Goal: Task Accomplishment & Management: Manage account settings

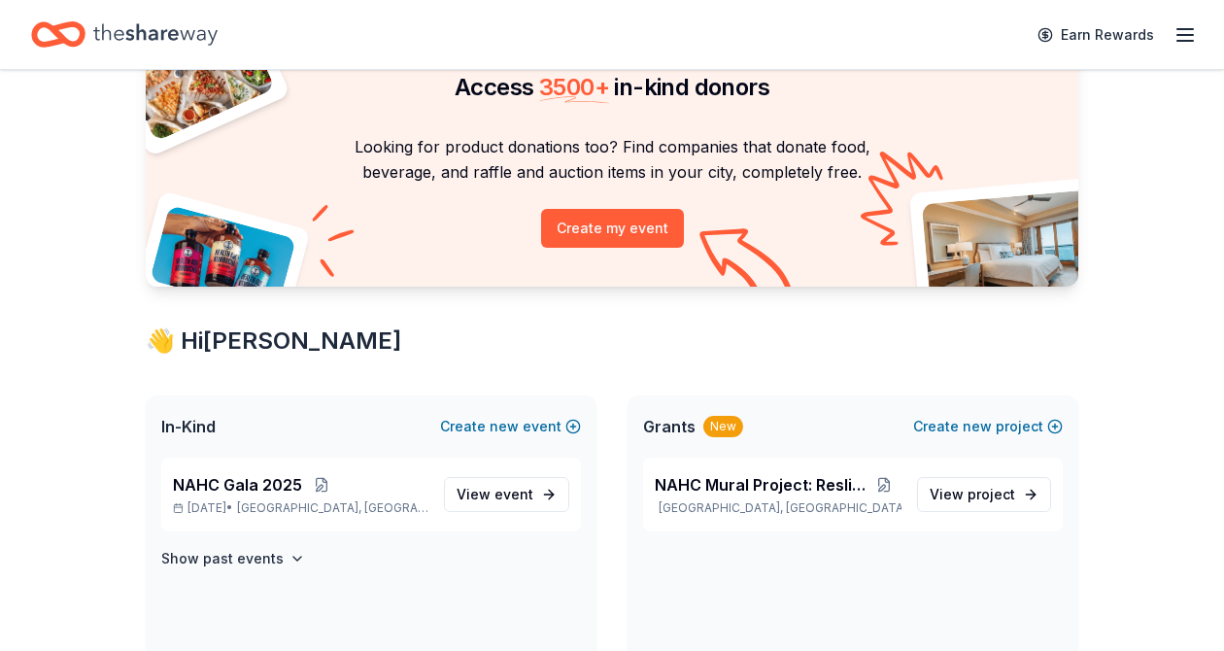
scroll to position [122, 0]
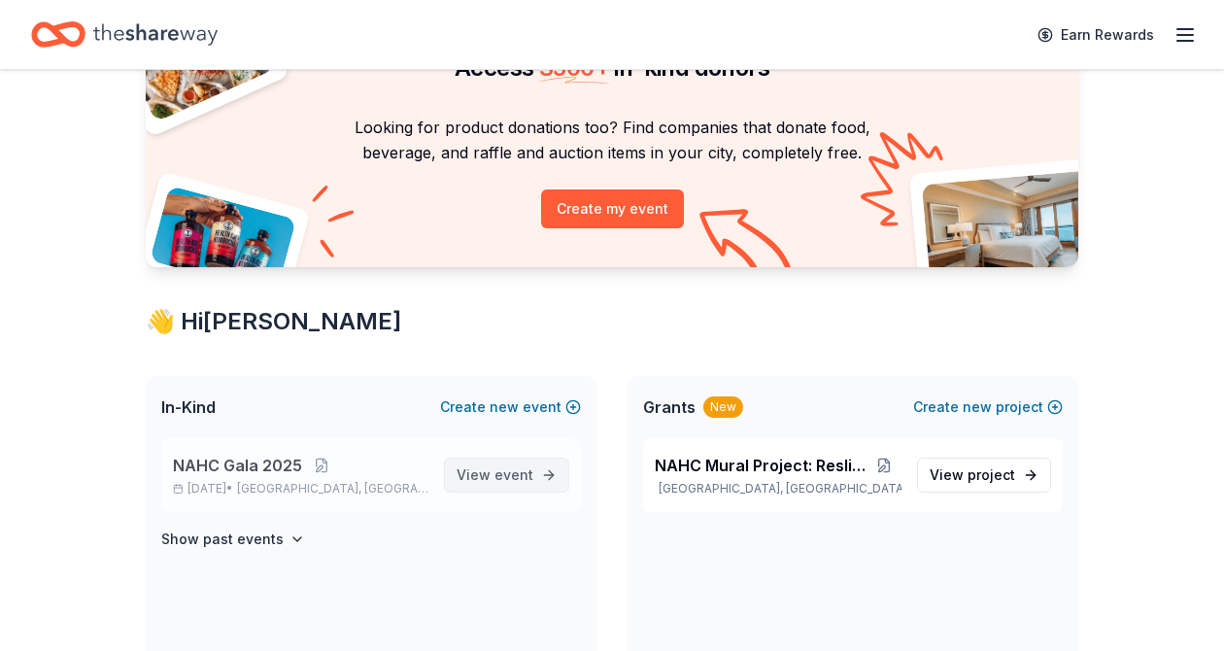
click at [517, 471] on span "event" at bounding box center [513, 474] width 39 height 17
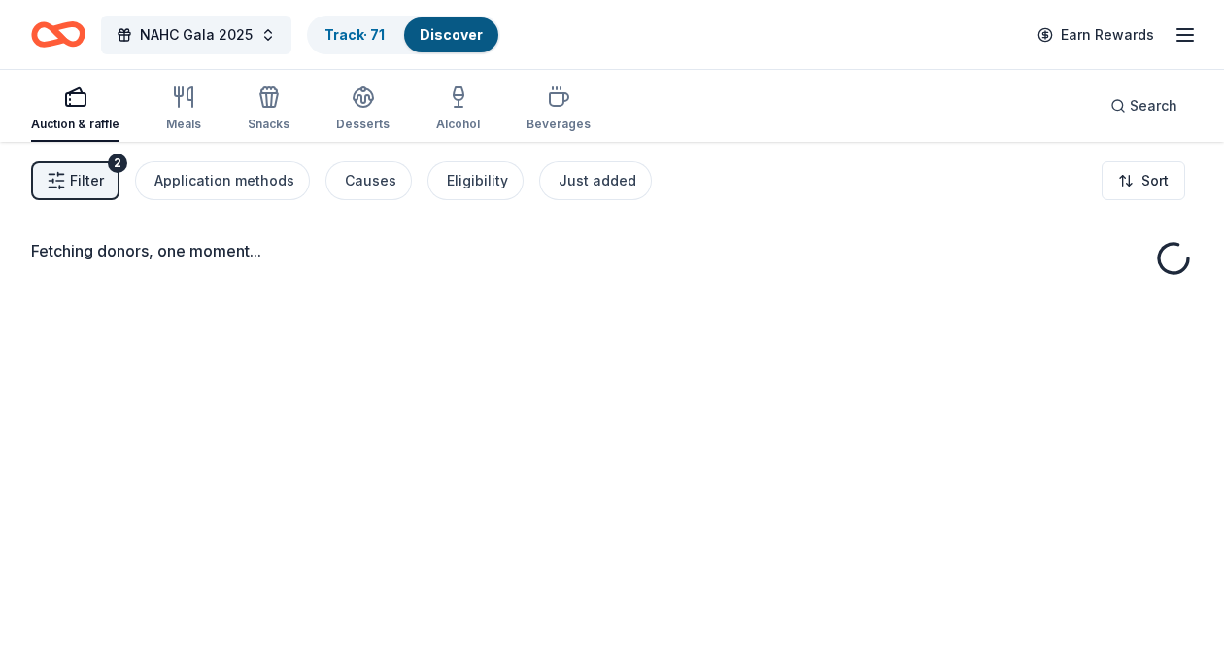
click at [517, 471] on div "Fetching donors, one moment..." at bounding box center [612, 467] width 1224 height 651
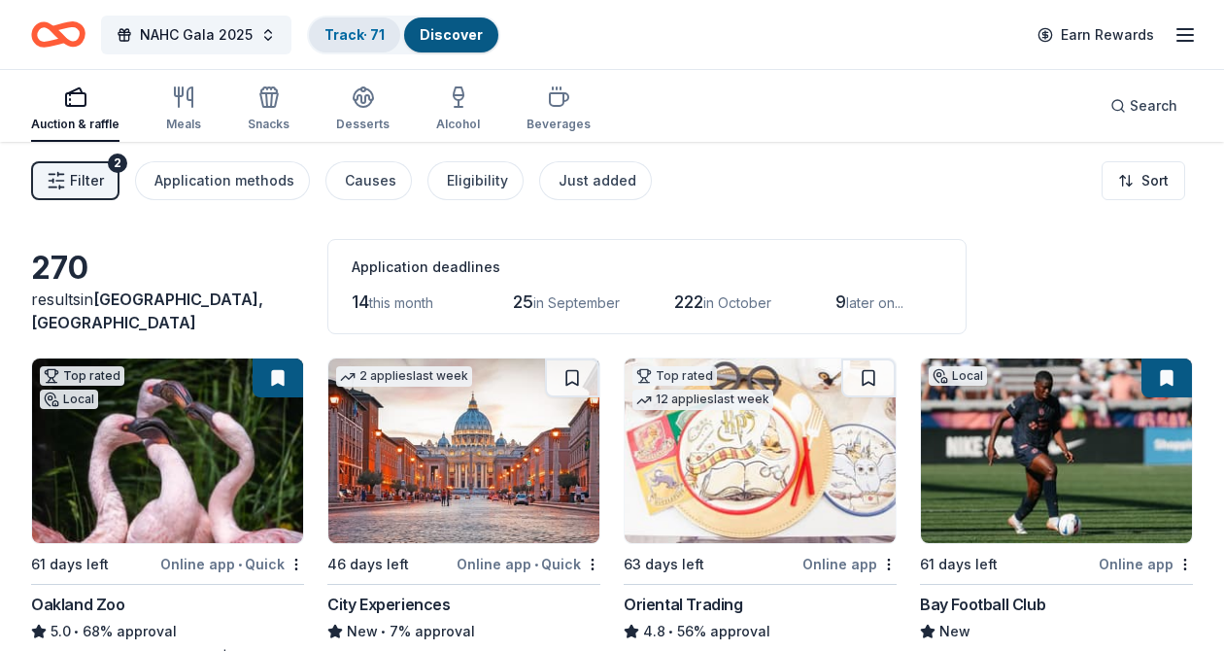
click at [363, 42] on div "Track · 71" at bounding box center [354, 34] width 91 height 35
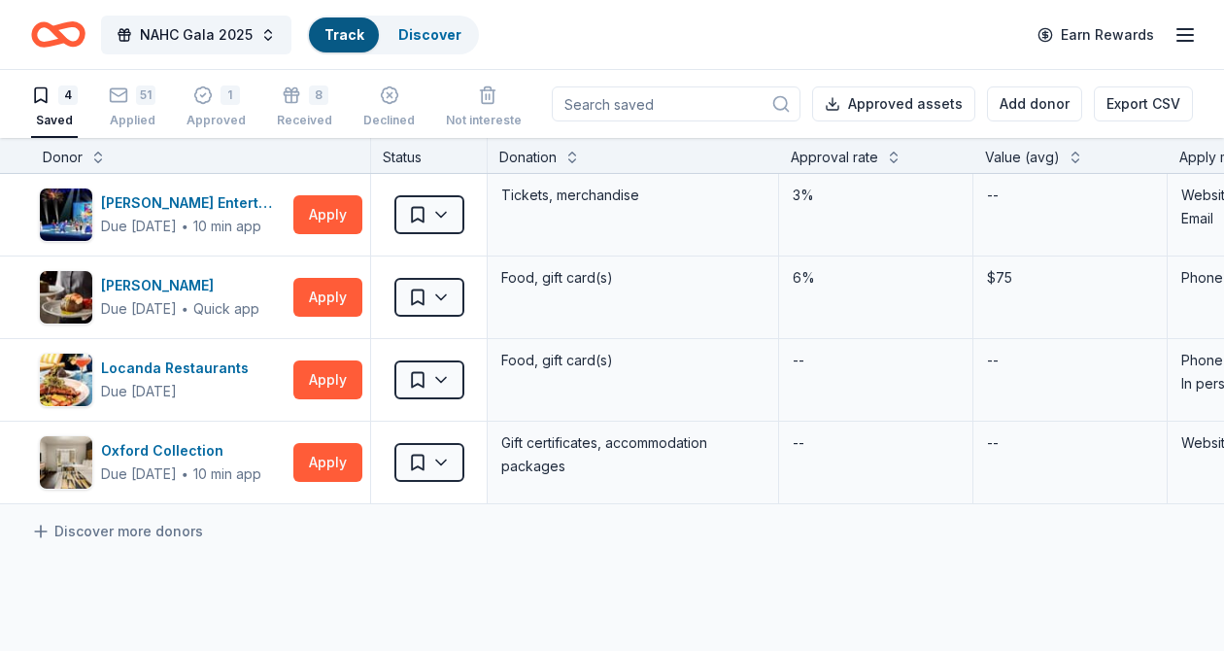
click at [363, 42] on div "Track" at bounding box center [344, 34] width 70 height 35
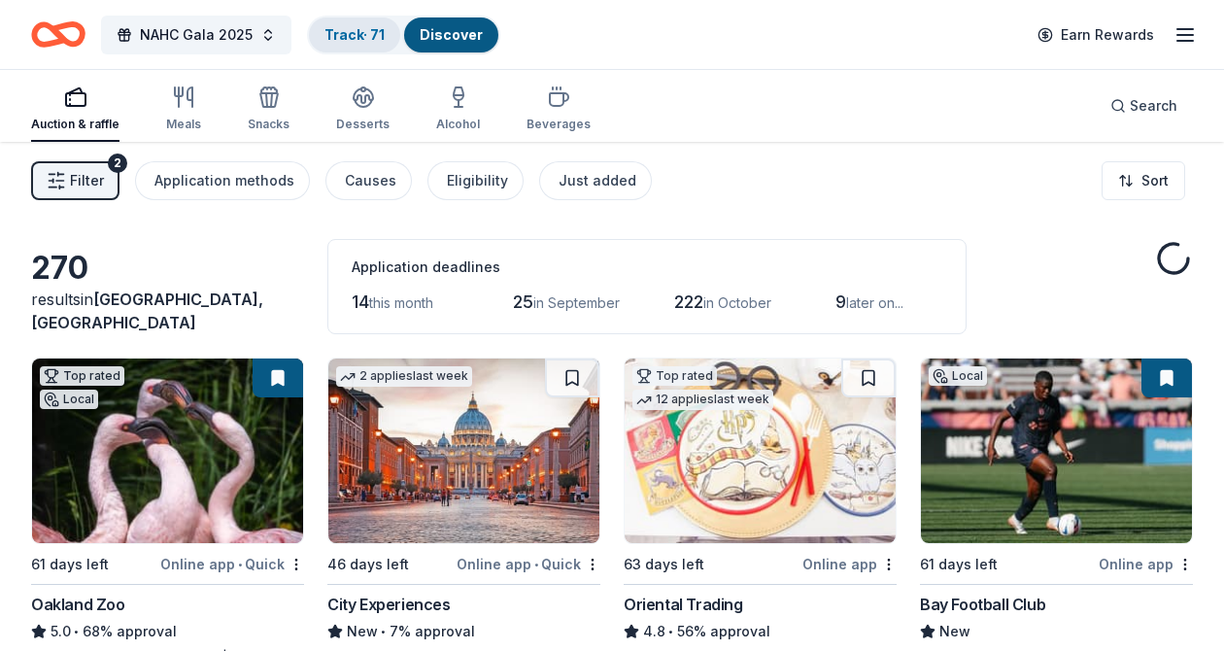
click at [353, 43] on div "Track · 71" at bounding box center [354, 34] width 91 height 35
click at [340, 45] on div "Track · 71" at bounding box center [354, 34] width 91 height 35
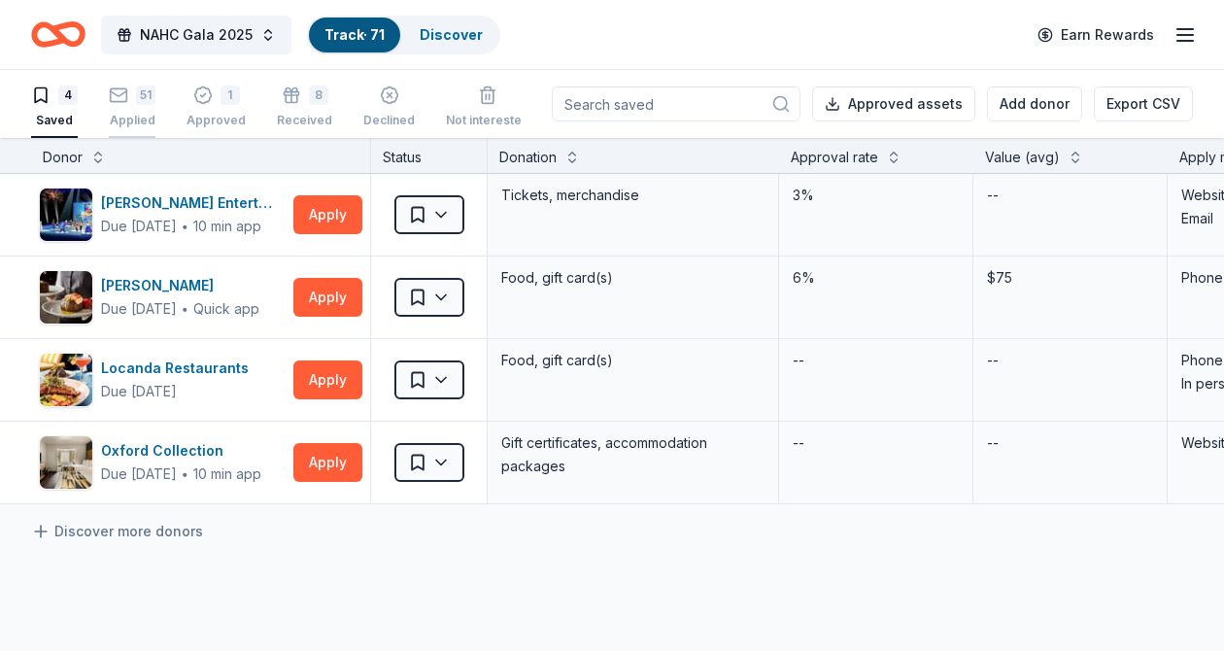
click at [128, 104] on div "51 Applied" at bounding box center [132, 106] width 47 height 43
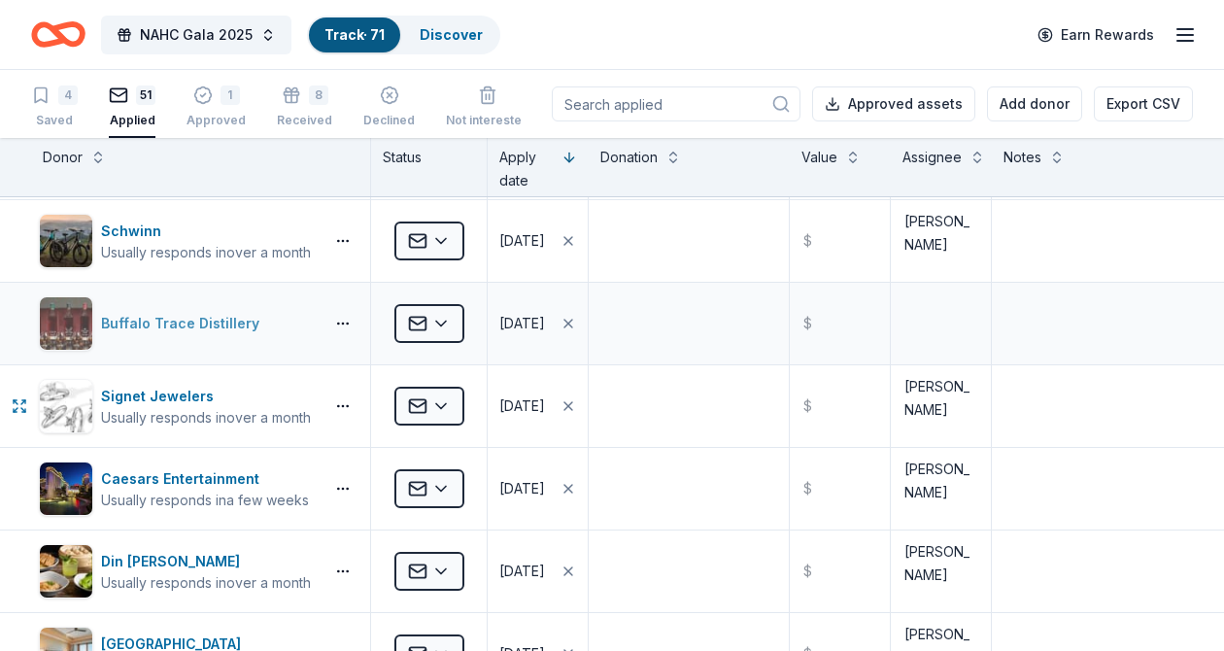
scroll to position [81, 0]
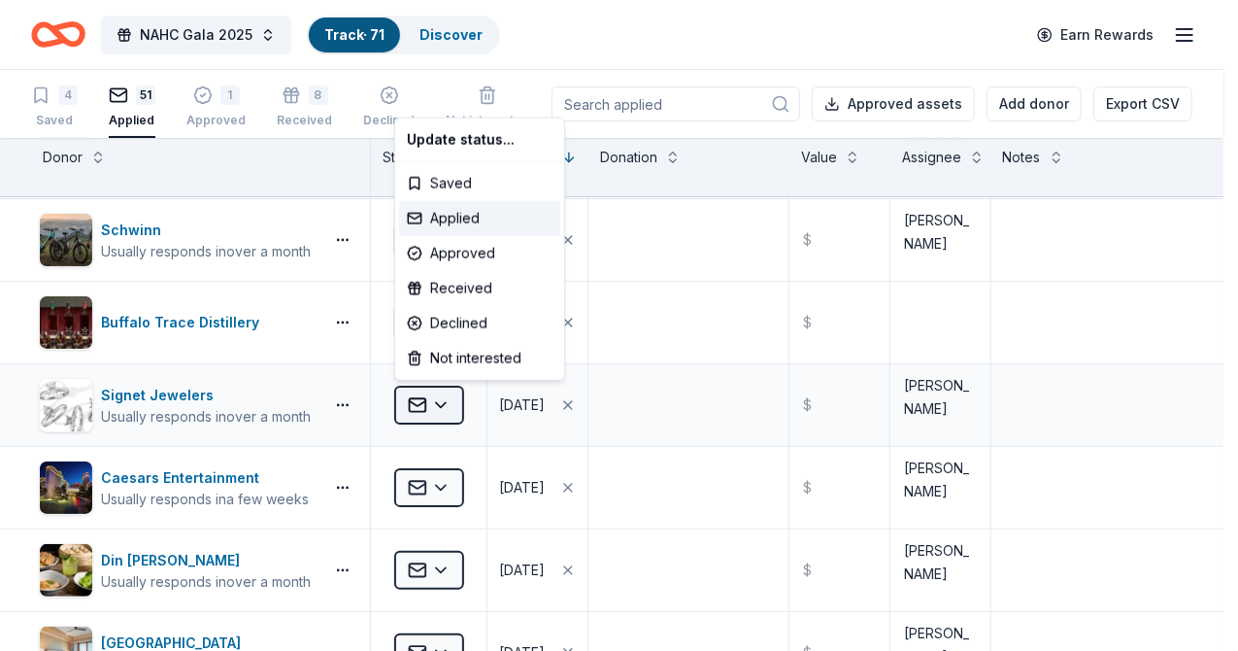
click at [439, 409] on html "NAHC Gala 2025 Track · 71 Discover Earn Rewards 4 Saved 51 Applied 1 Approved 8…" at bounding box center [619, 325] width 1238 height 651
click at [456, 255] on div "Approved" at bounding box center [479, 253] width 161 height 35
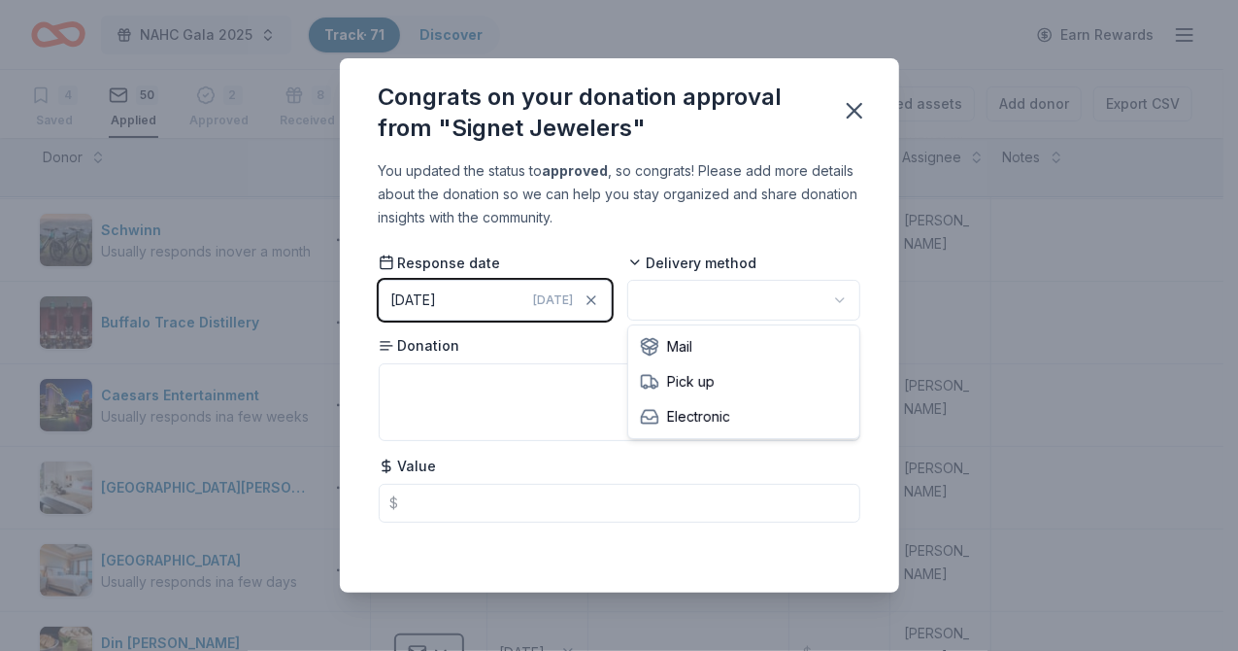
click at [745, 316] on html "NAHC Gala 2025 Track · 71 Discover Earn Rewards 4 Saved 50 Applied 2 Approved 8…" at bounding box center [619, 325] width 1238 height 651
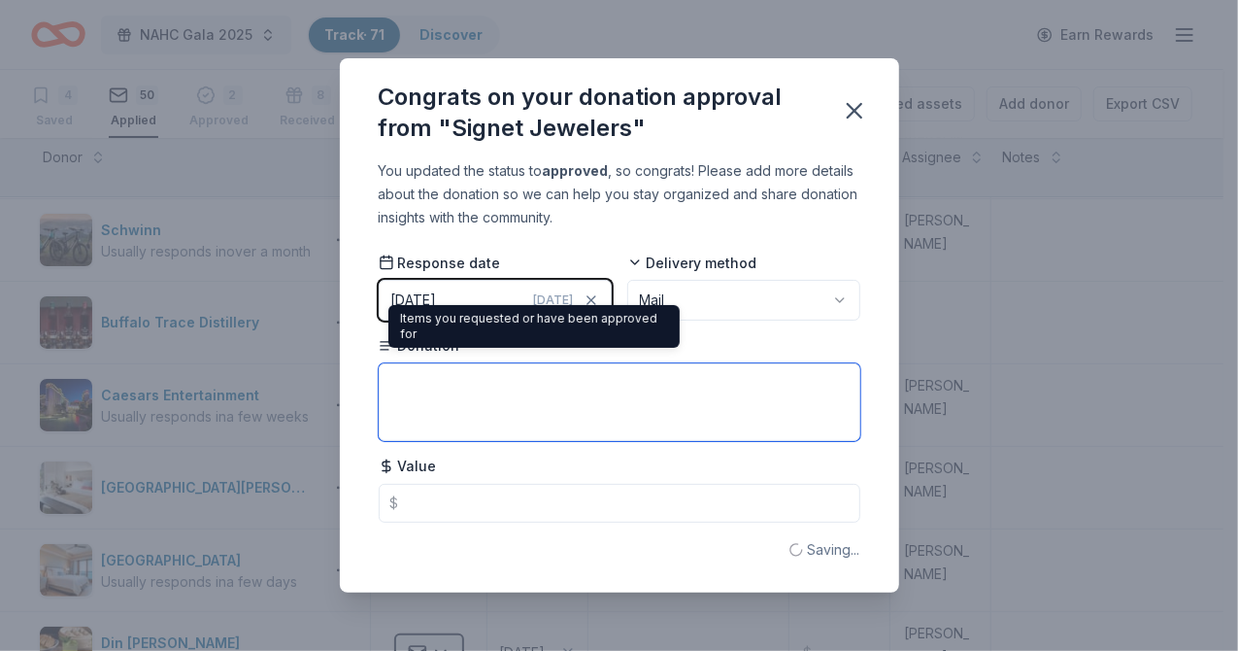
click at [429, 381] on textarea at bounding box center [620, 402] width 482 height 78
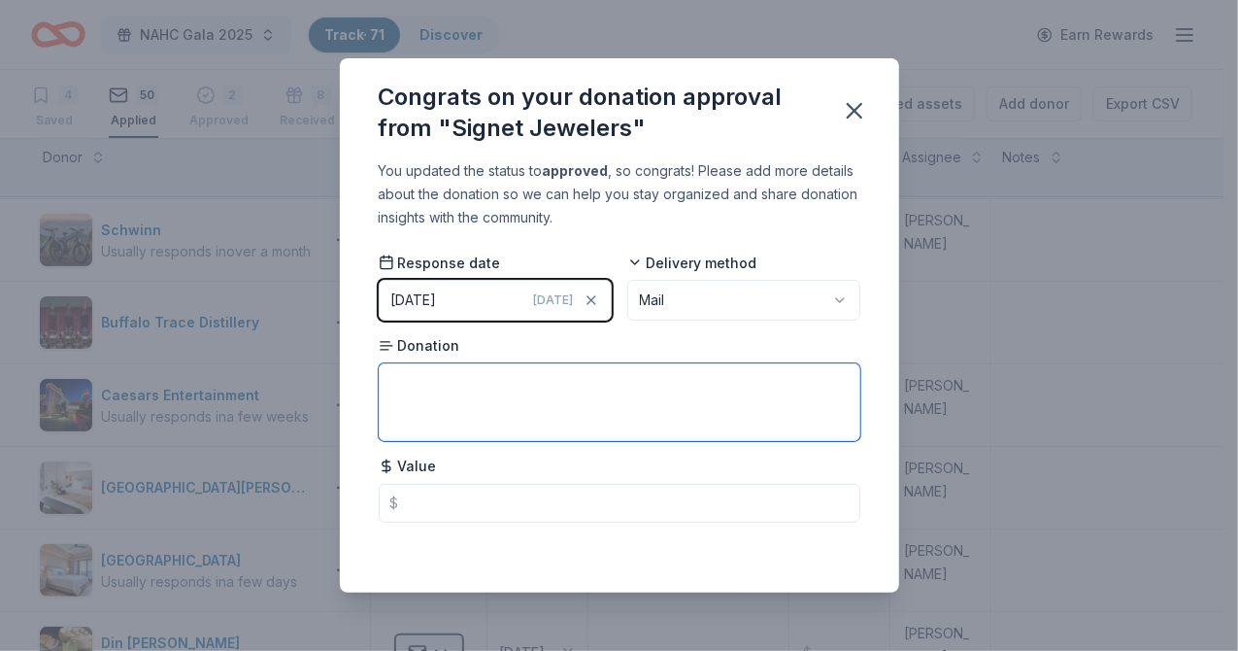
paste textarea "Zales Diamond Accent Chevron Necklace"
type textarea "Zales Diamond Accent Chevron Necklace (10K Gold)"
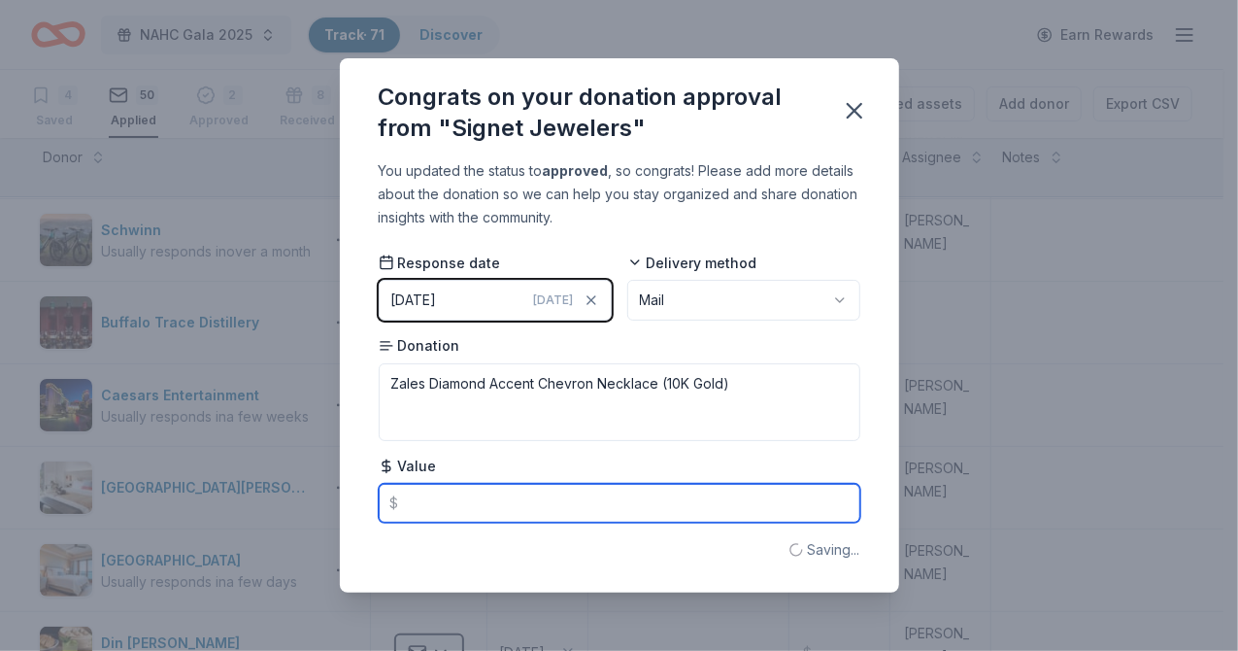
click at [587, 511] on input "text" at bounding box center [620, 503] width 482 height 39
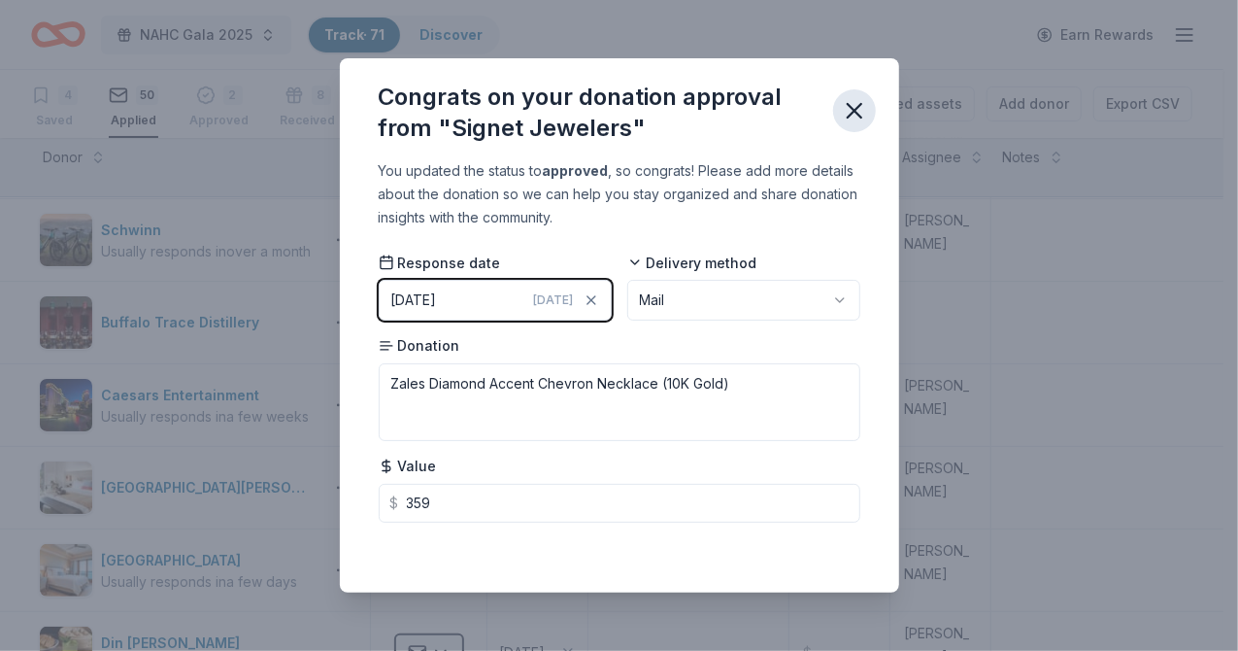
type input "359.00"
click at [845, 106] on icon "button" at bounding box center [854, 110] width 27 height 27
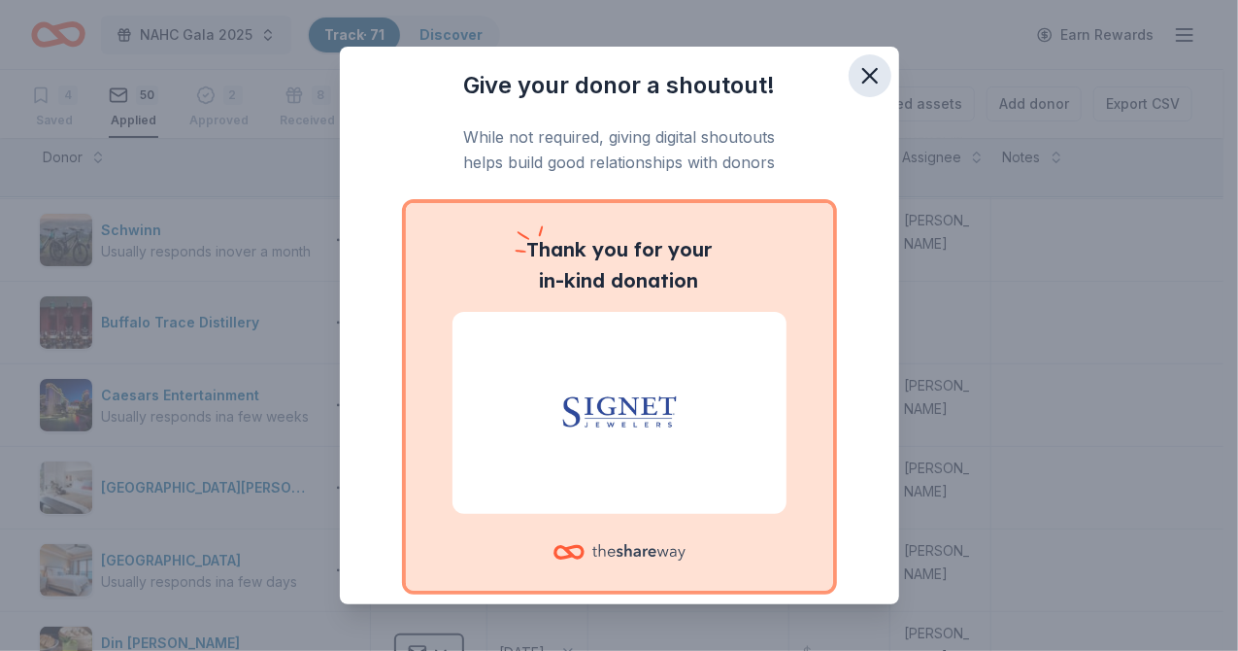
click at [856, 79] on icon "button" at bounding box center [869, 75] width 27 height 27
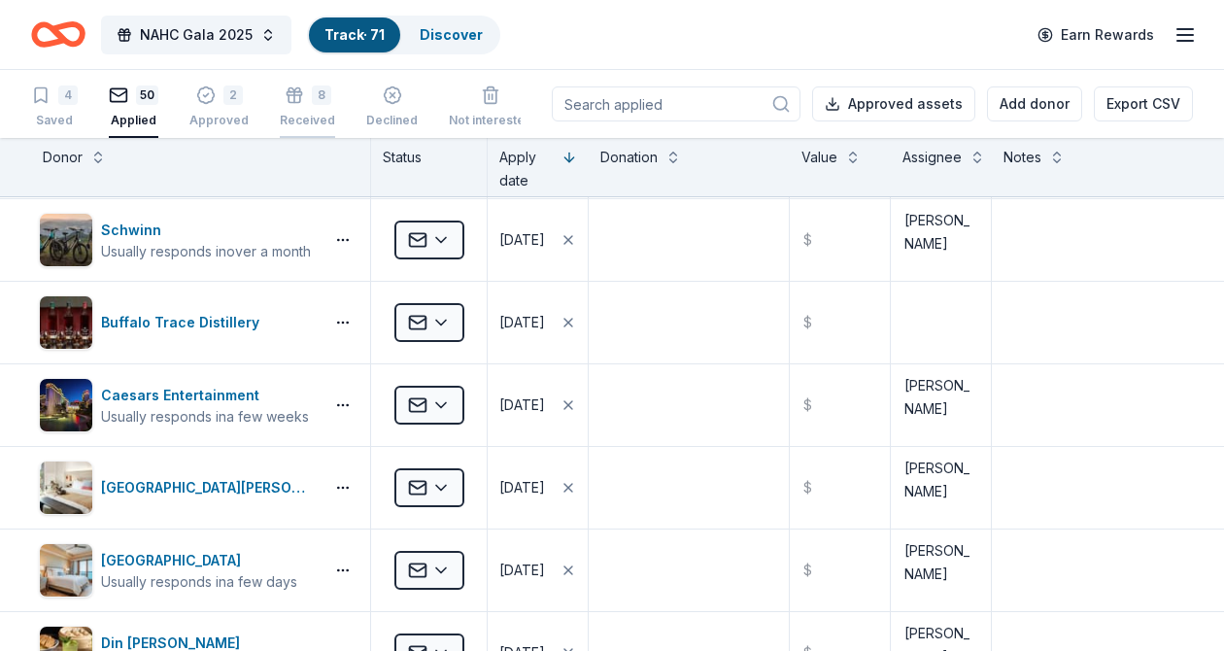
click at [300, 110] on div "8 Received" at bounding box center [307, 106] width 55 height 43
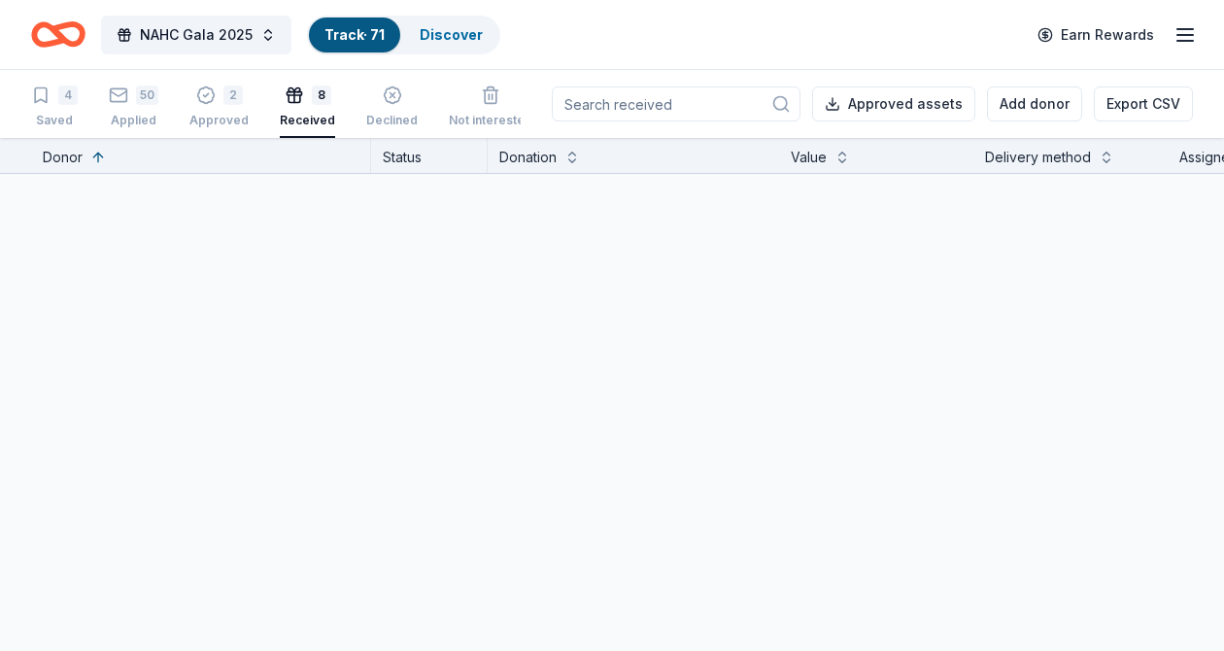
scroll to position [57, 0]
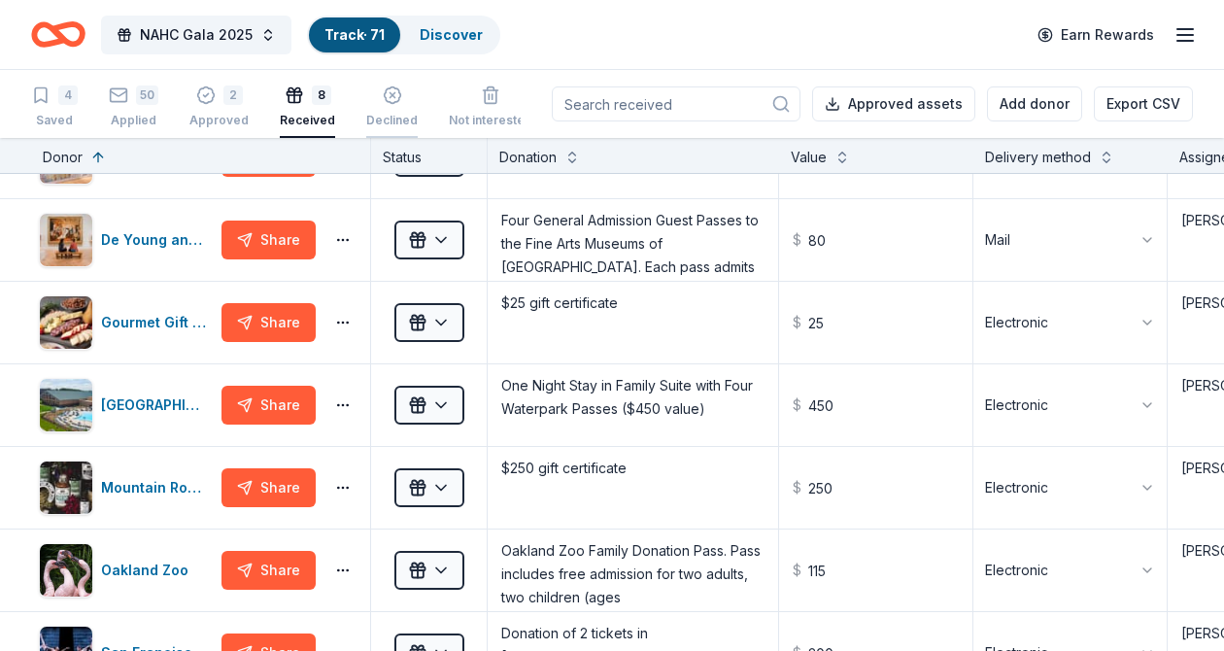
click at [399, 108] on div "Declined" at bounding box center [391, 106] width 51 height 43
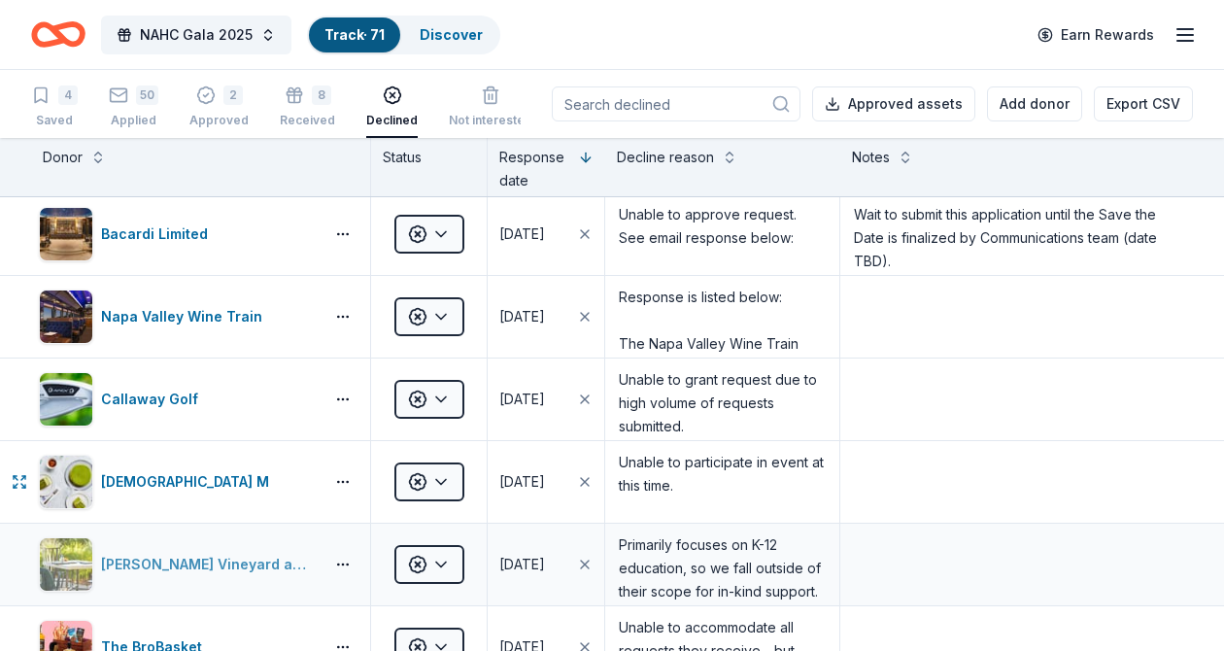
scroll to position [2, 0]
